Goal: Task Accomplishment & Management: Manage account settings

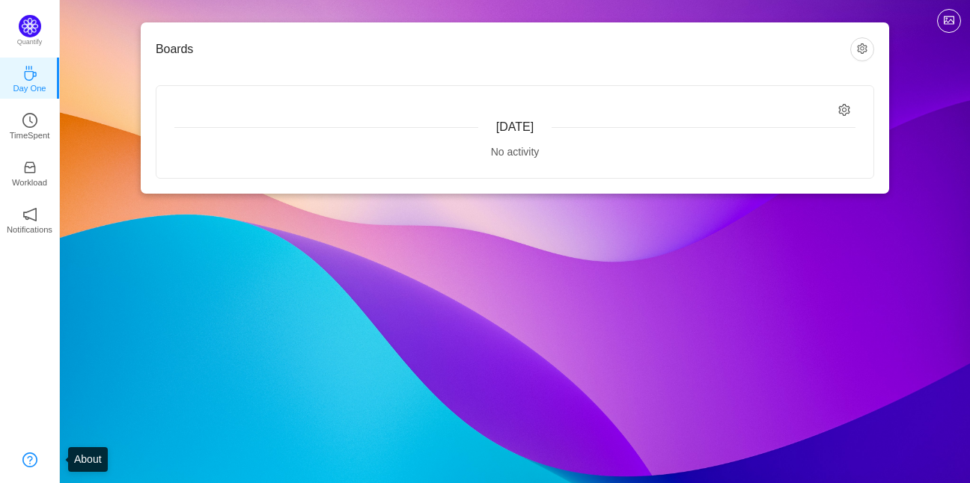
click at [25, 453] on link at bounding box center [29, 460] width 15 height 15
click at [37, 117] on link "TimeSpent" at bounding box center [29, 124] width 15 height 15
click at [32, 20] on img at bounding box center [30, 26] width 22 height 22
click at [857, 50] on button "button" at bounding box center [862, 49] width 24 height 24
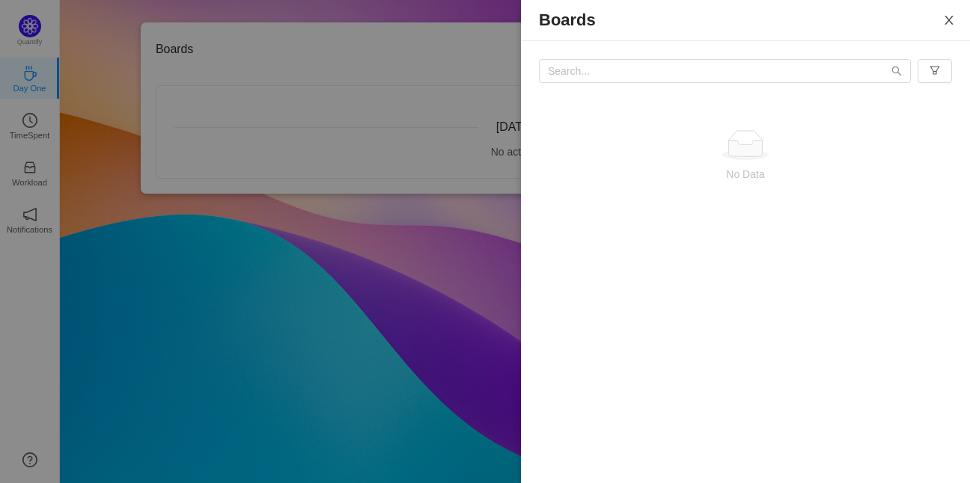
click at [940, 22] on button "Close" at bounding box center [949, 21] width 42 height 42
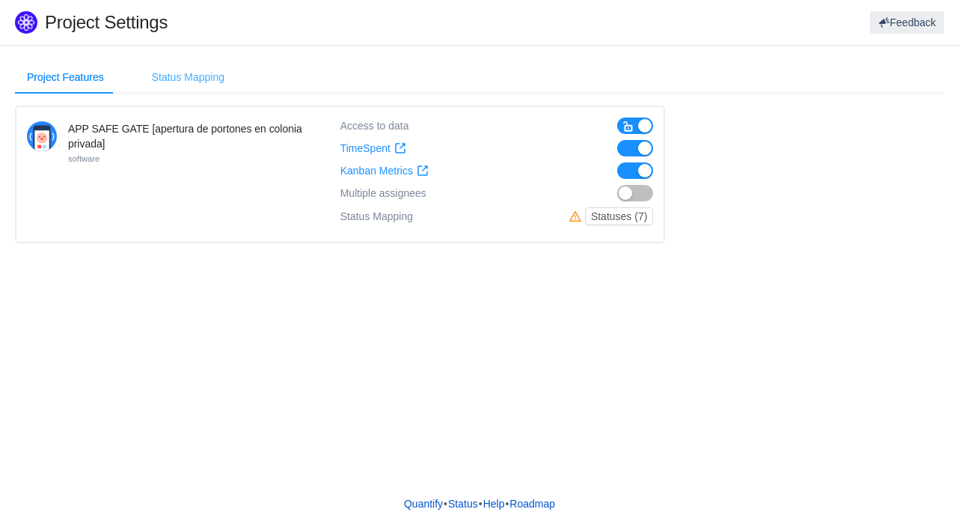
click at [165, 74] on div "Status Mapping" at bounding box center [188, 78] width 97 height 34
